Goal: Check status: Check status

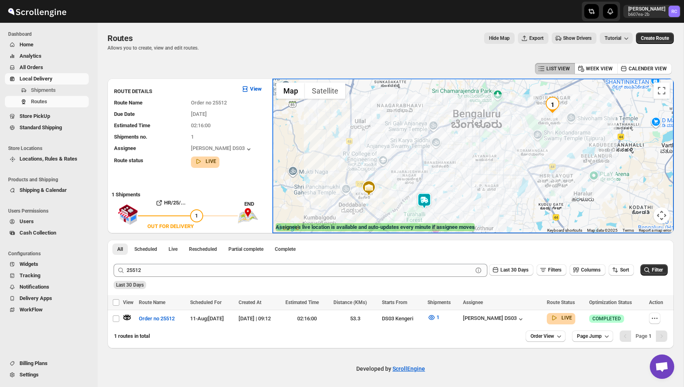
scroll to position [1, 0]
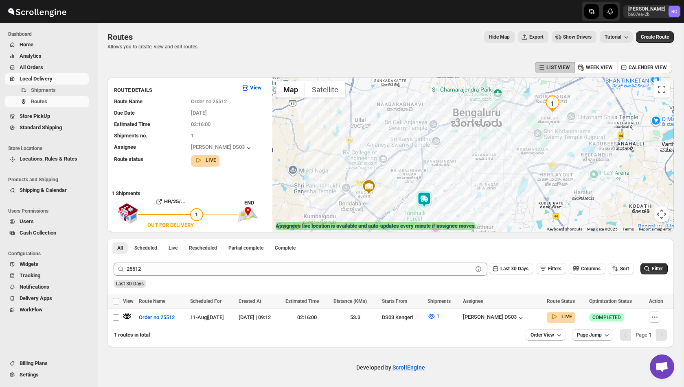
click at [146, 280] on div "Last 30 Days" at bounding box center [130, 282] width 33 height 12
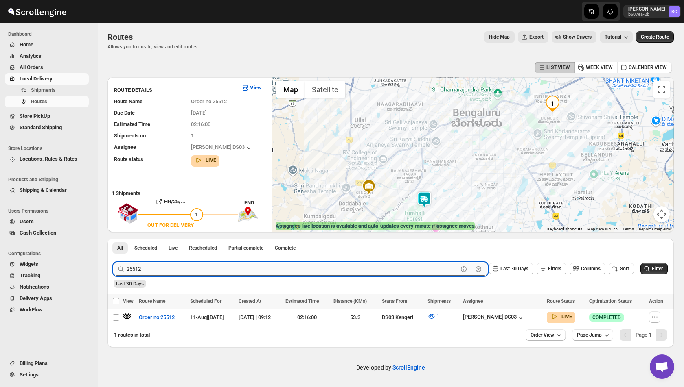
click at [158, 270] on input "25512" at bounding box center [292, 269] width 331 height 13
type input "25575"
click at [114, 239] on button "Submit" at bounding box center [125, 243] width 23 height 9
click at [129, 315] on icon "button" at bounding box center [127, 317] width 8 height 8
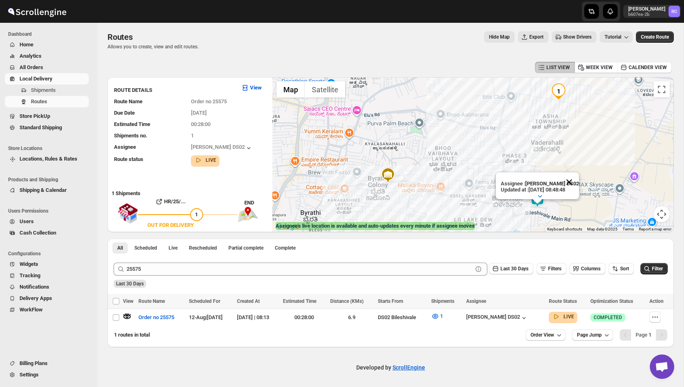
click at [571, 180] on button "Close" at bounding box center [569, 183] width 20 height 20
click at [538, 197] on img at bounding box center [537, 200] width 16 height 16
click at [570, 162] on button "Close" at bounding box center [569, 166] width 20 height 20
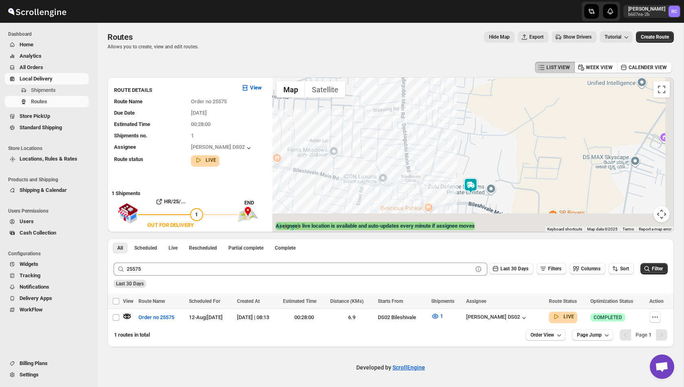
drag, startPoint x: 543, startPoint y: 187, endPoint x: 481, endPoint y: 152, distance: 71.2
click at [481, 152] on div at bounding box center [472, 154] width 401 height 155
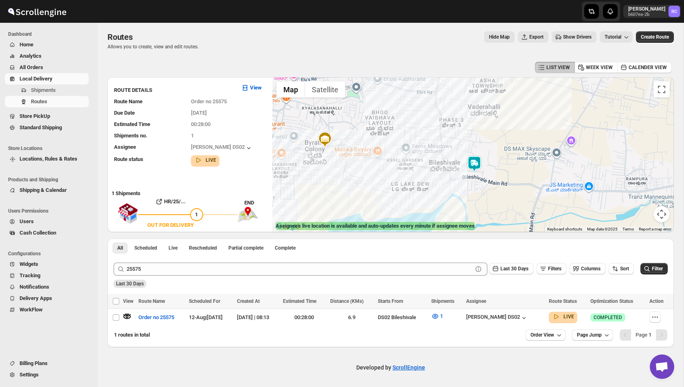
click at [477, 162] on img at bounding box center [474, 164] width 16 height 16
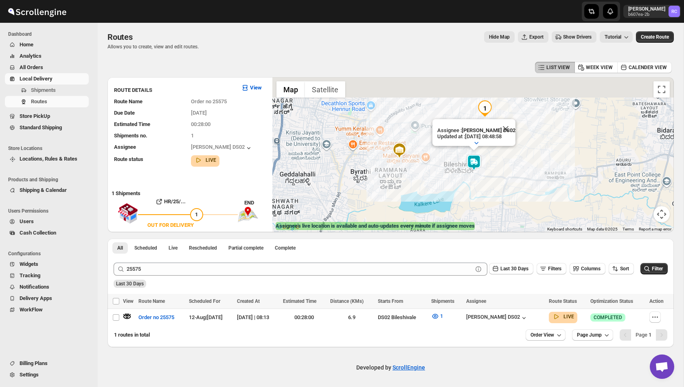
drag, startPoint x: 555, startPoint y: 111, endPoint x: 538, endPoint y: 146, distance: 39.0
click at [538, 146] on div "Assignee : [PERSON_NAME] DS02 Updated at : [DATE] 08:48:58 Duty mode Enabled Ba…" at bounding box center [472, 154] width 401 height 155
